Goal: Book appointment/travel/reservation

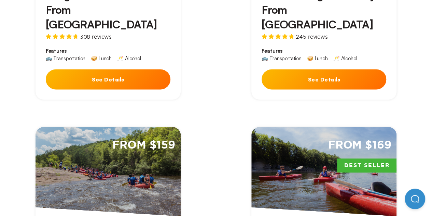
scroll to position [364, 0]
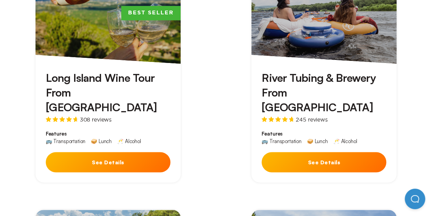
click at [335, 77] on h3 "River Tubing & Brewery From [GEOGRAPHIC_DATA]" at bounding box center [324, 92] width 125 height 44
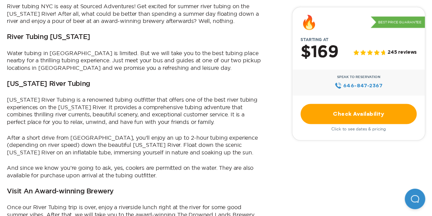
scroll to position [388, 0]
click at [62, 80] on h3 "[US_STATE] River Tubing" at bounding box center [48, 84] width 83 height 8
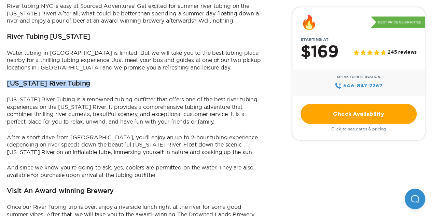
click at [62, 80] on h3 "[US_STATE] River Tubing" at bounding box center [48, 84] width 83 height 8
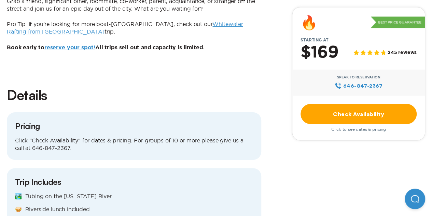
scroll to position [628, 0]
